Goal: Information Seeking & Learning: Learn about a topic

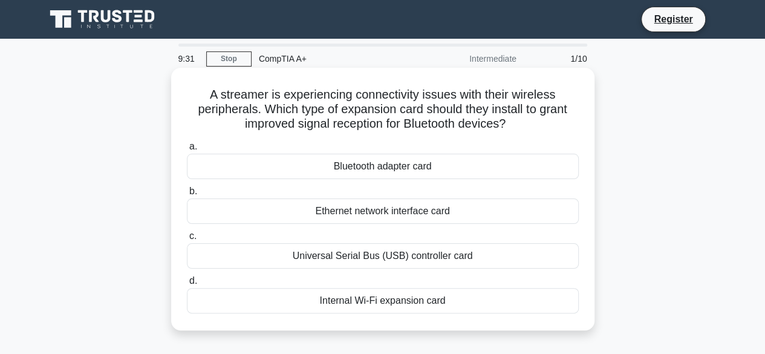
click at [389, 169] on div "Bluetooth adapter card" at bounding box center [383, 166] width 392 height 25
click at [187, 151] on input "a. Bluetooth adapter card" at bounding box center [187, 147] width 0 height 8
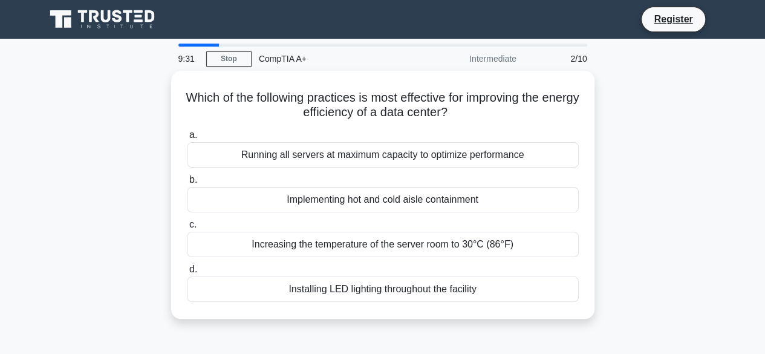
click at [389, 169] on div "a. Running all servers at maximum capacity to optimize performance b. Implement…" at bounding box center [383, 214] width 407 height 179
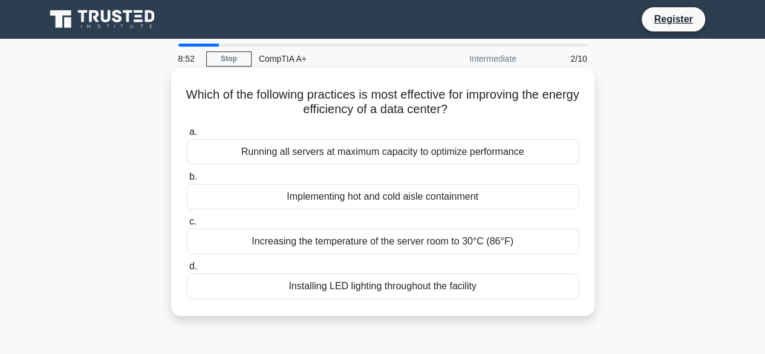
click at [385, 158] on div "Running all servers at maximum capacity to optimize performance" at bounding box center [383, 151] width 392 height 25
click at [187, 136] on input "a. Running all servers at maximum capacity to optimize performance" at bounding box center [187, 132] width 0 height 8
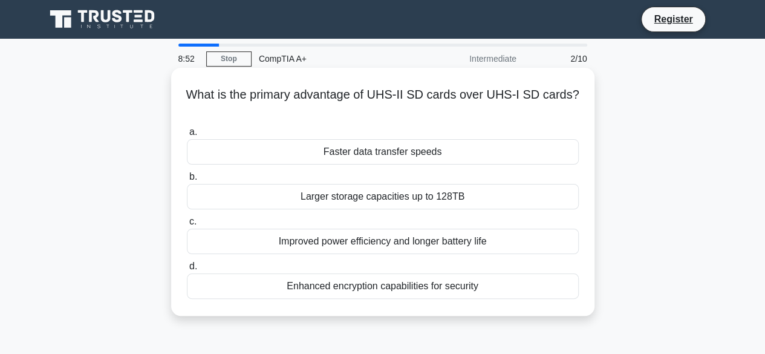
click at [384, 159] on div "Faster data transfer speeds" at bounding box center [383, 151] width 392 height 25
click at [187, 136] on input "a. Faster data transfer speeds" at bounding box center [187, 132] width 0 height 8
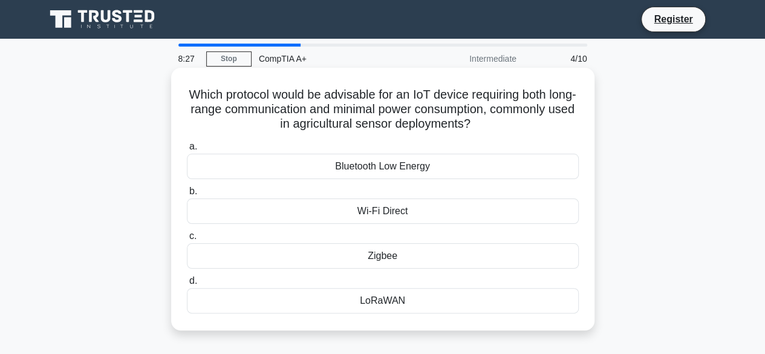
click at [433, 215] on div "Wi-Fi Direct" at bounding box center [383, 210] width 392 height 25
click at [187, 195] on input "b. Wi-Fi Direct" at bounding box center [187, 192] width 0 height 8
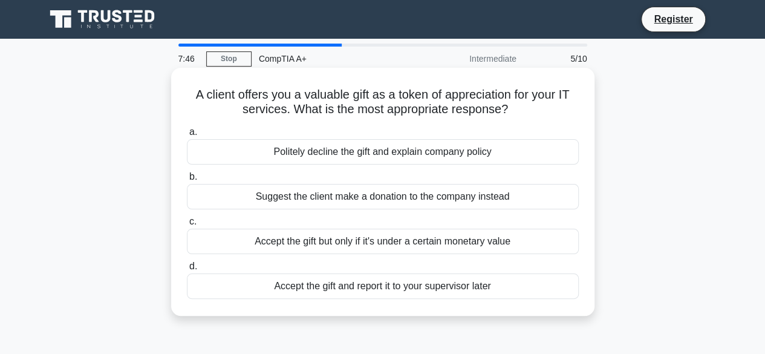
click at [429, 160] on div "Politely decline the gift and explain company policy" at bounding box center [383, 151] width 392 height 25
click at [187, 136] on input "a. Politely decline the gift and explain company policy" at bounding box center [187, 132] width 0 height 8
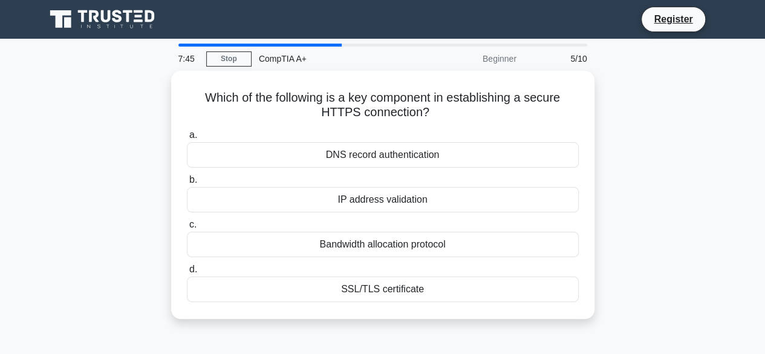
click at [429, 160] on div "DNS record authentication" at bounding box center [383, 154] width 392 height 25
click at [187, 139] on input "a. DNS record authentication" at bounding box center [187, 135] width 0 height 8
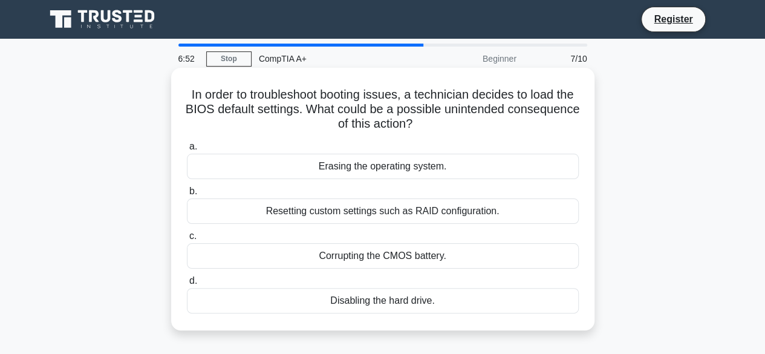
click at [394, 217] on div "Resetting custom settings such as RAID configuration." at bounding box center [383, 210] width 392 height 25
click at [187, 195] on input "b. Resetting custom settings such as RAID configuration." at bounding box center [187, 192] width 0 height 8
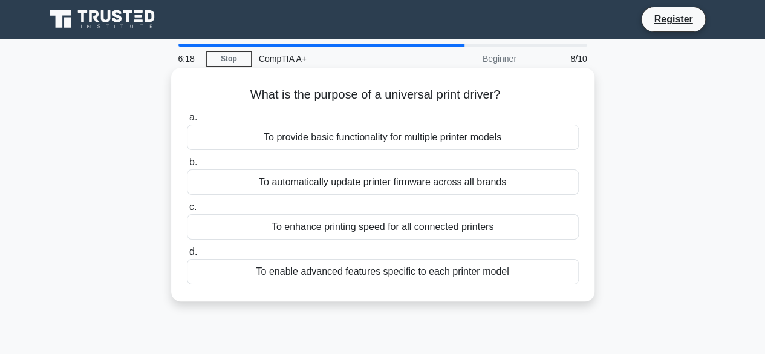
click at [339, 136] on div "To provide basic functionality for multiple printer models" at bounding box center [383, 137] width 392 height 25
click at [187, 122] on input "a. To provide basic functionality for multiple printer models" at bounding box center [187, 118] width 0 height 8
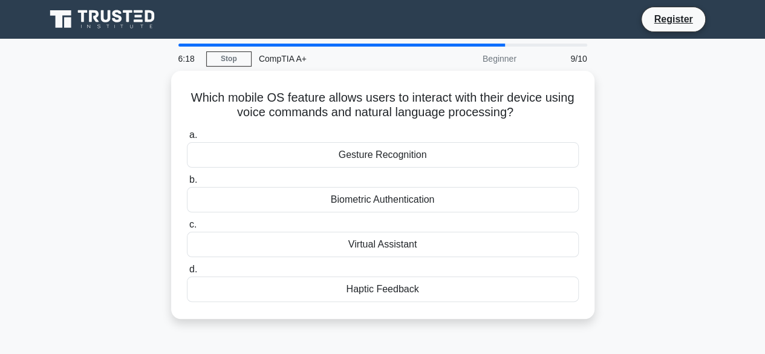
click at [339, 136] on label "a. Gesture Recognition" at bounding box center [383, 148] width 392 height 40
click at [187, 136] on input "a. Gesture Recognition" at bounding box center [187, 135] width 0 height 8
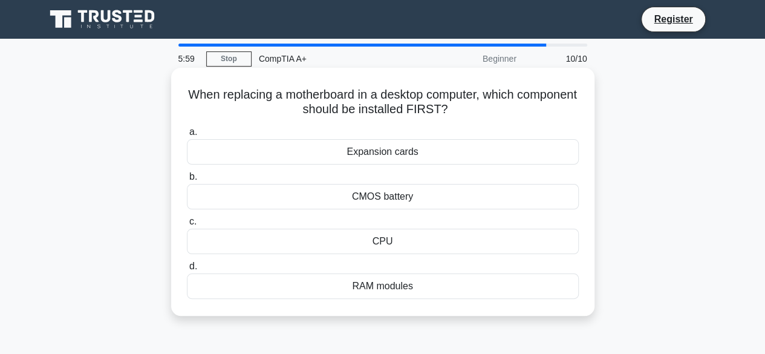
click at [401, 243] on div "CPU" at bounding box center [383, 241] width 392 height 25
click at [187, 226] on input "c. CPU" at bounding box center [187, 222] width 0 height 8
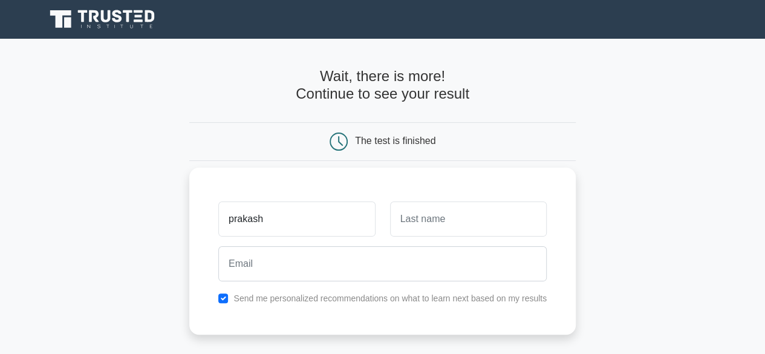
type input "prakash"
click at [496, 222] on input "text" at bounding box center [468, 218] width 157 height 35
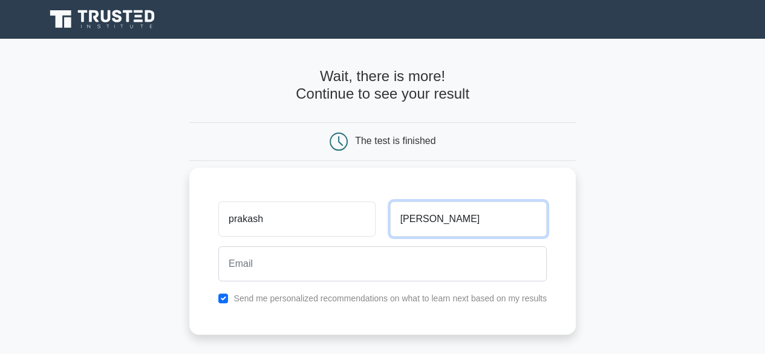
type input "[PERSON_NAME]"
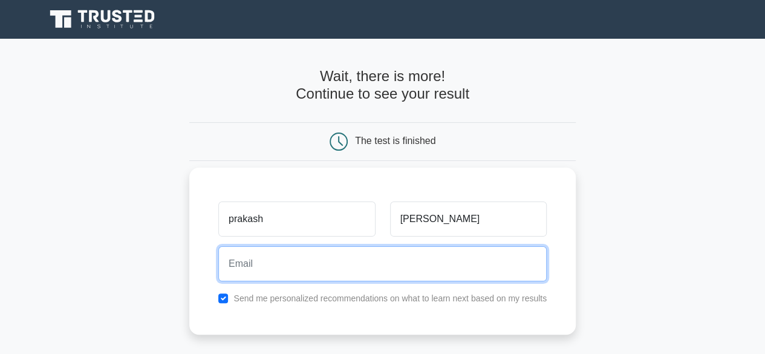
click at [399, 263] on input "email" at bounding box center [382, 263] width 329 height 35
type input "[EMAIL_ADDRESS][DOMAIN_NAME]"
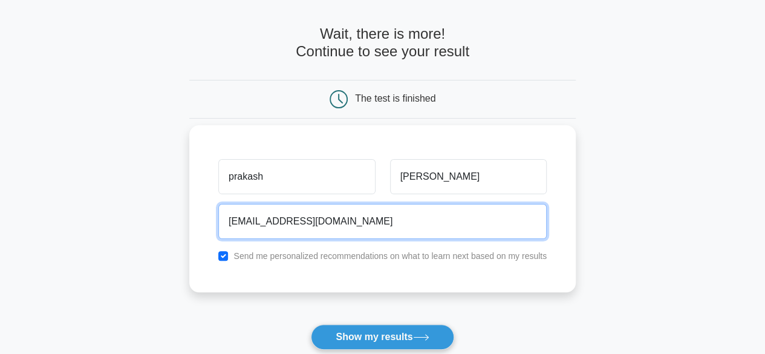
scroll to position [121, 0]
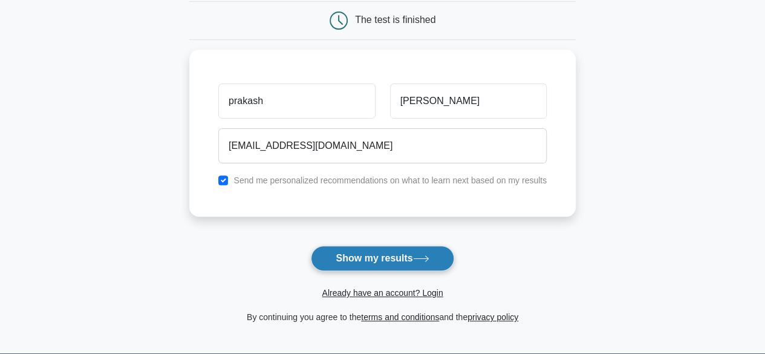
click at [404, 258] on button "Show my results" at bounding box center [382, 258] width 143 height 25
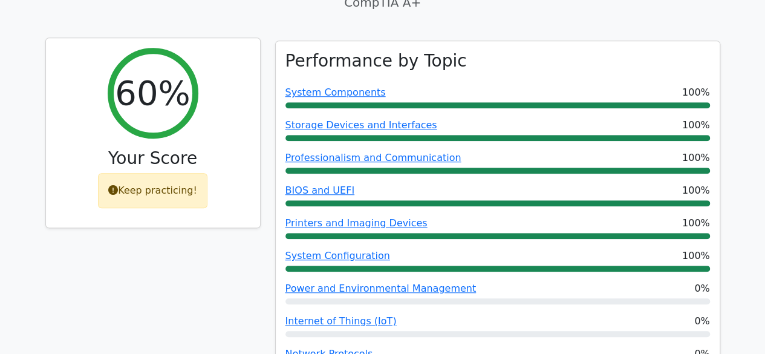
scroll to position [423, 0]
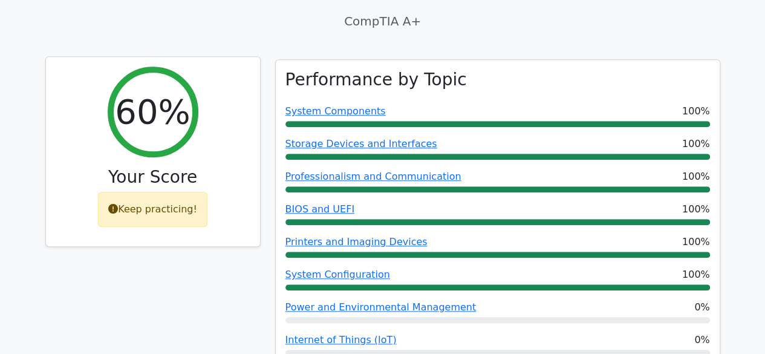
click at [140, 192] on div "Keep practicing!" at bounding box center [153, 209] width 110 height 35
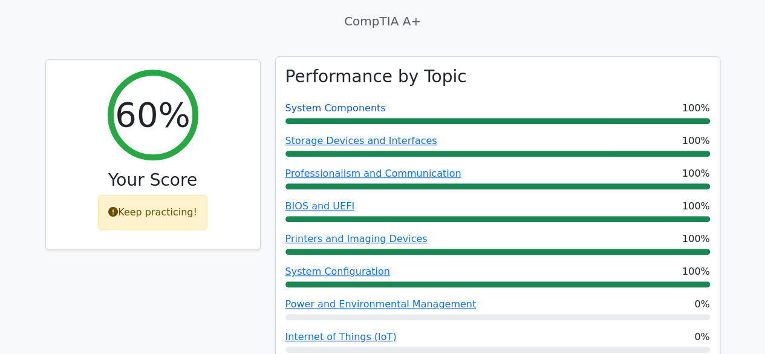
click at [304, 102] on link "System Components" at bounding box center [336, 107] width 100 height 11
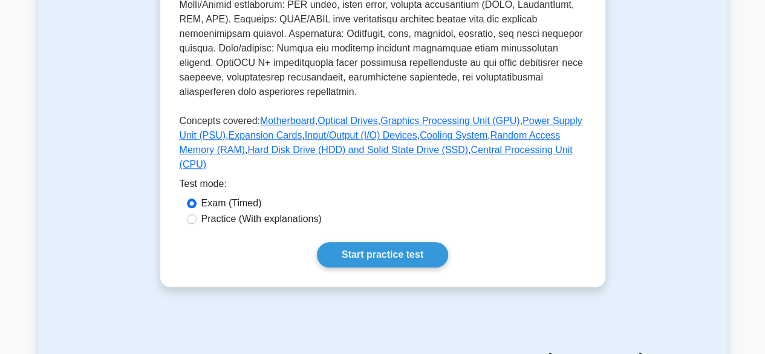
scroll to position [544, 0]
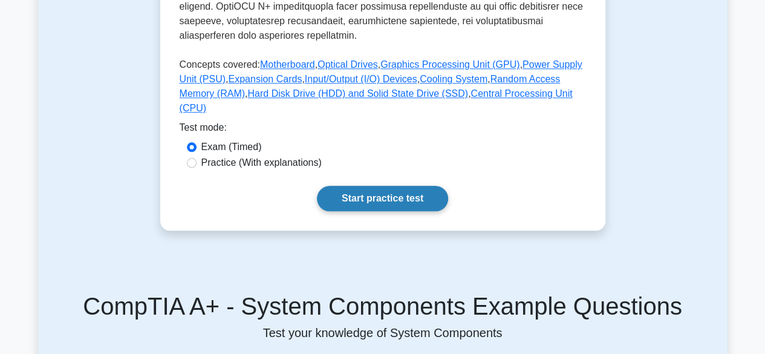
click at [408, 186] on link "Start practice test" at bounding box center [382, 198] width 131 height 25
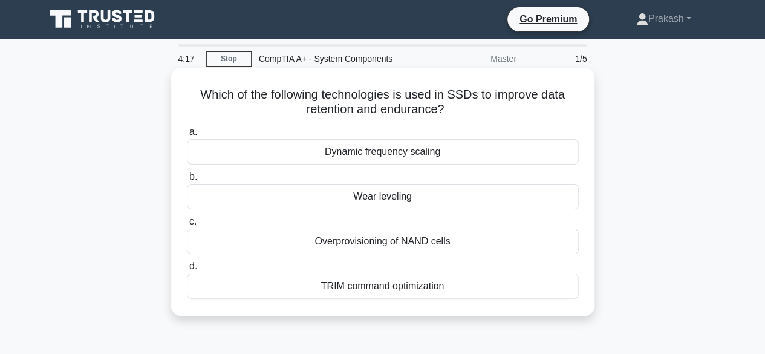
click at [400, 155] on div "Dynamic frequency scaling" at bounding box center [383, 151] width 392 height 25
click at [187, 136] on input "a. Dynamic frequency scaling" at bounding box center [187, 132] width 0 height 8
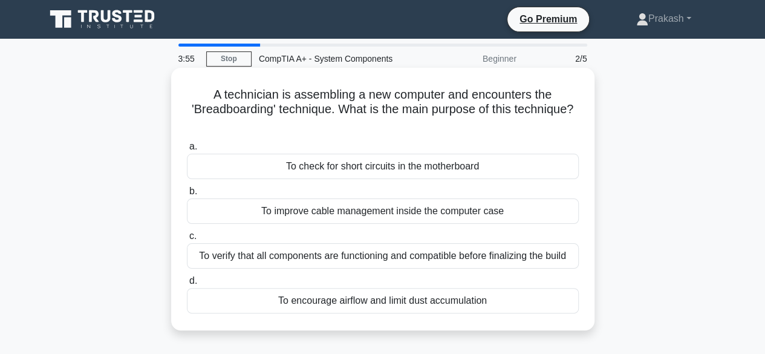
click at [443, 255] on div "To verify that all components are functioning and compatible before finalizing …" at bounding box center [383, 255] width 392 height 25
click at [187, 240] on input "c. To verify that all components are functioning and compatible before finalizi…" at bounding box center [187, 236] width 0 height 8
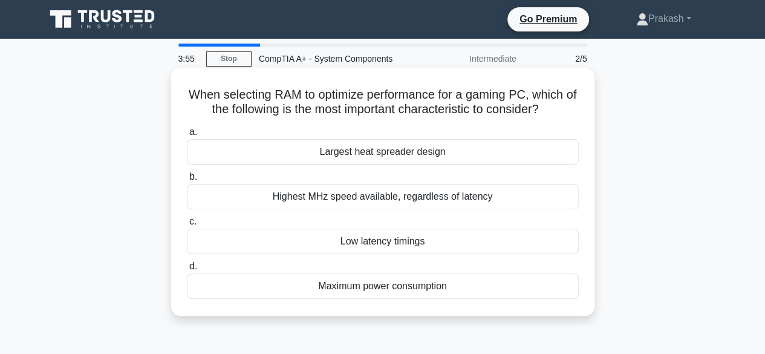
click at [443, 255] on div "a. Largest heat spreader design b. Highest MHz speed available, regardless of l…" at bounding box center [383, 211] width 407 height 179
click at [376, 201] on div "Highest MHz speed available, regardless of latency" at bounding box center [383, 196] width 392 height 25
click at [187, 181] on input "b. Highest MHz speed available, regardless of latency" at bounding box center [187, 177] width 0 height 8
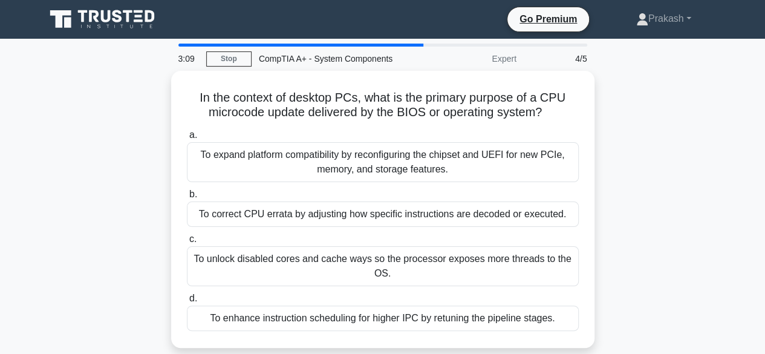
click at [376, 201] on div "To correct CPU errata by adjusting how specific instructions are decoded or exe…" at bounding box center [383, 213] width 392 height 25
click at [187, 198] on input "b. To correct CPU errata by adjusting how specific instructions are decoded or …" at bounding box center [187, 195] width 0 height 8
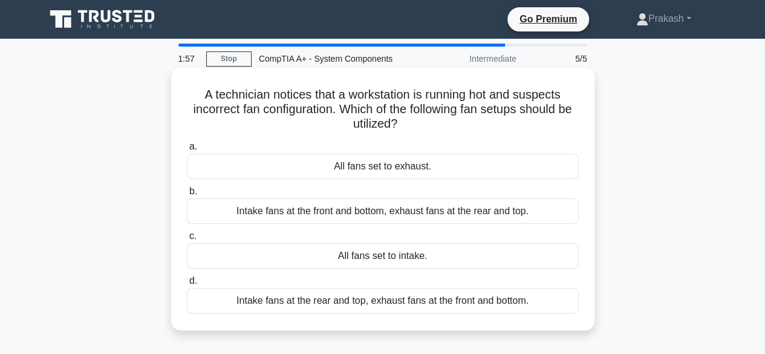
click at [428, 253] on div "All fans set to intake." at bounding box center [383, 255] width 392 height 25
click at [187, 240] on input "c. All fans set to intake." at bounding box center [187, 236] width 0 height 8
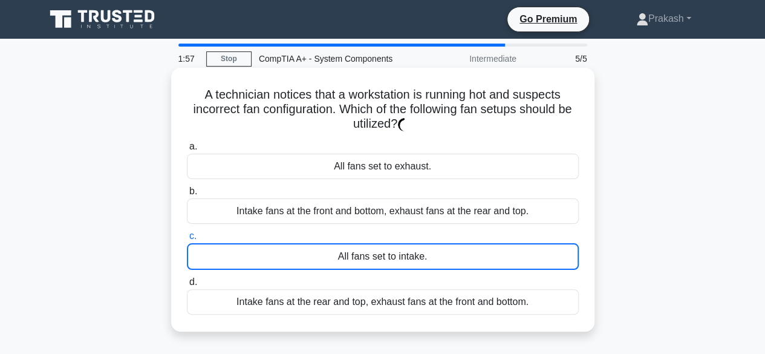
click at [428, 254] on div "All fans set to intake." at bounding box center [383, 256] width 392 height 27
click at [187, 240] on input "c. All fans set to intake." at bounding box center [187, 236] width 0 height 8
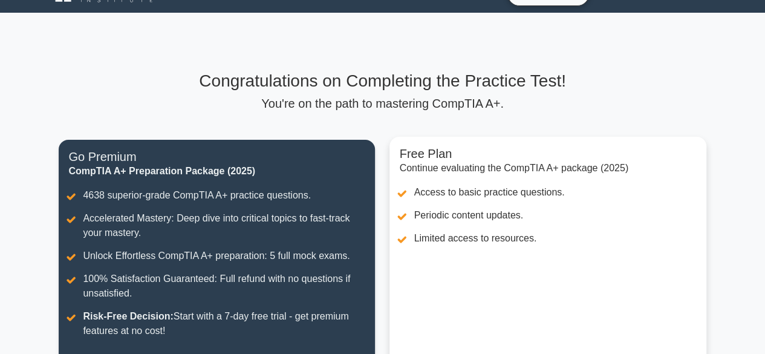
scroll to position [60, 0]
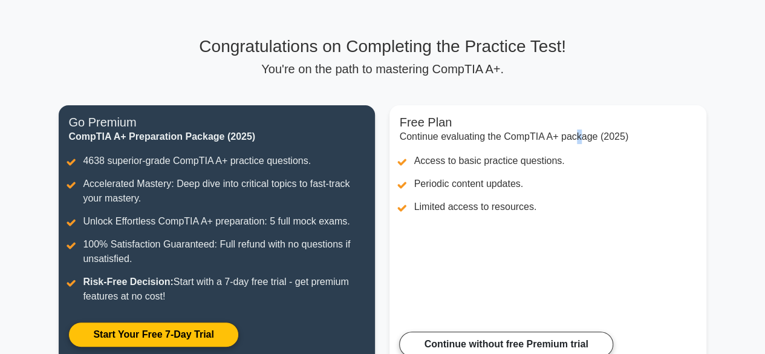
click at [581, 80] on div "Congratulations on Completing the Practice Test! You're on the path to masterin…" at bounding box center [382, 208] width 662 height 345
click at [673, 38] on h3 "Congratulations on Completing the Practice Test!" at bounding box center [382, 46] width 647 height 21
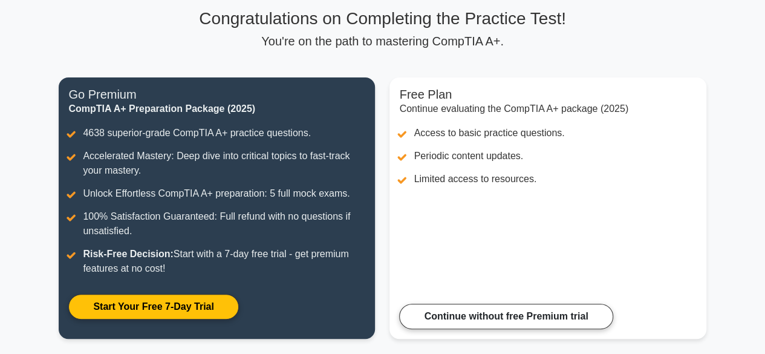
scroll to position [157, 0]
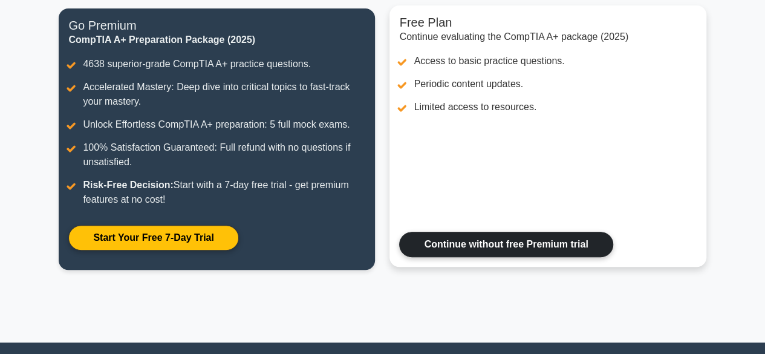
click at [543, 247] on link "Continue without free Premium trial" at bounding box center [506, 244] width 214 height 25
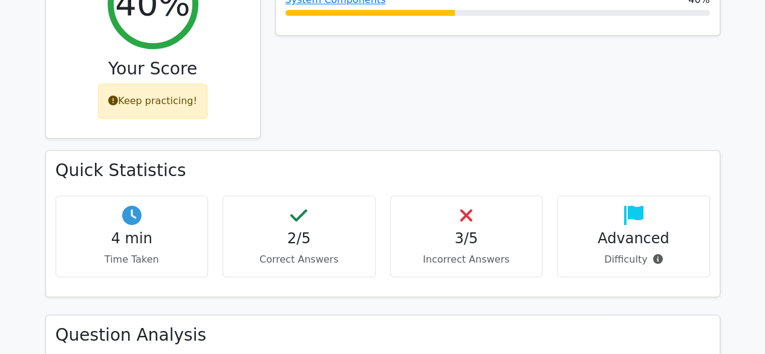
scroll to position [423, 0]
